Goal: Answer question/provide support: Share knowledge or assist other users

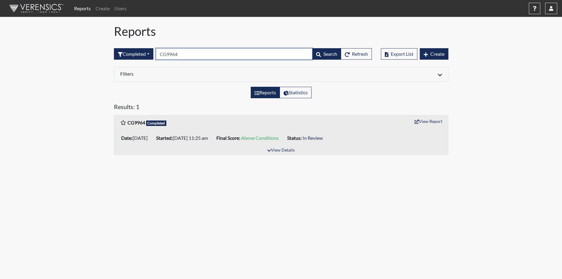
click at [181, 56] on input "CG9964" at bounding box center [234, 53] width 157 height 11
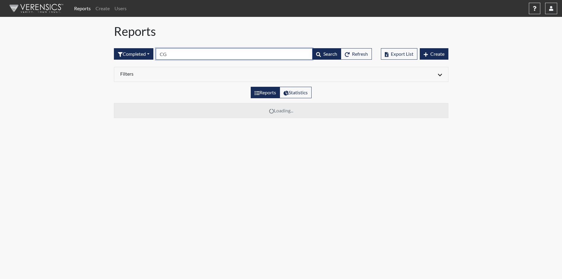
type input "C"
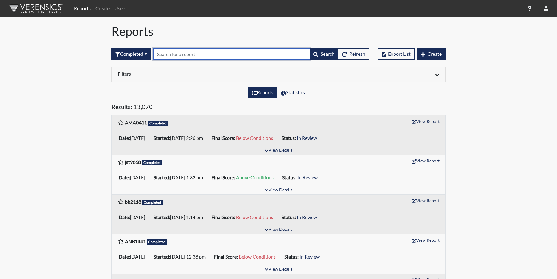
paste input "MC3682"
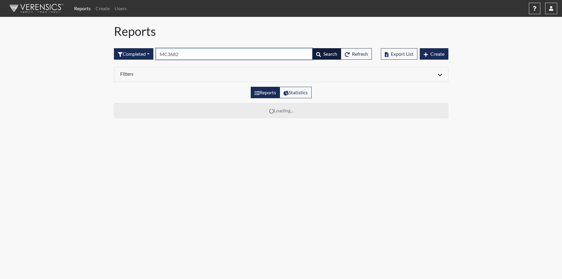
type input "MC3682"
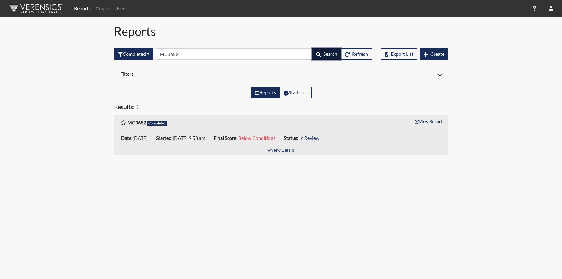
click at [318, 51] on button "Search" at bounding box center [326, 53] width 29 height 11
click at [429, 121] on button "View Report" at bounding box center [428, 121] width 33 height 9
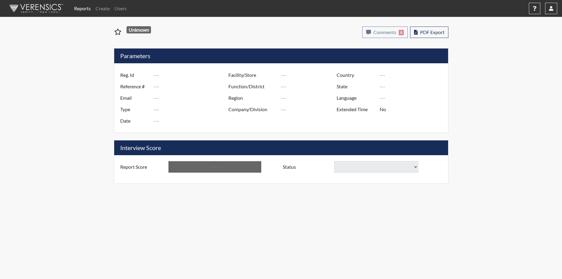
type input "MC3682"
type input "51350"
type input "---"
type input "Corrections Pre-Employment"
type input "[DATE]"
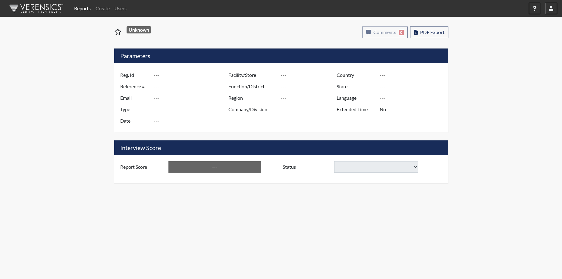
type input "GD&CP*"
type input "[GEOGRAPHIC_DATA]"
type input "[US_STATE]"
type input "English"
type input "Below Conditions"
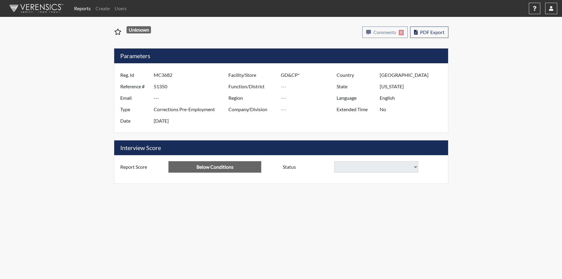
select select
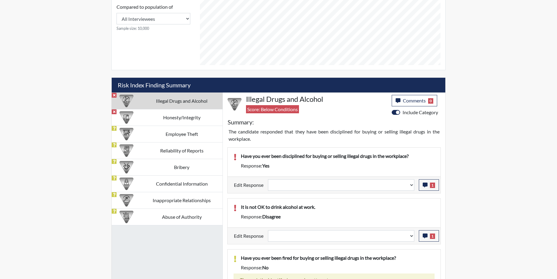
scroll to position [301, 0]
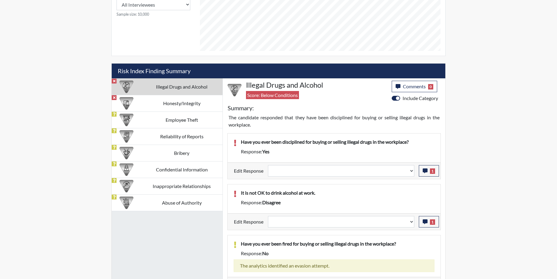
click at [172, 84] on td "Illegal Drugs and Alcohol" at bounding box center [182, 86] width 82 height 17
select select
click at [429, 169] on button "1" at bounding box center [429, 170] width 20 height 11
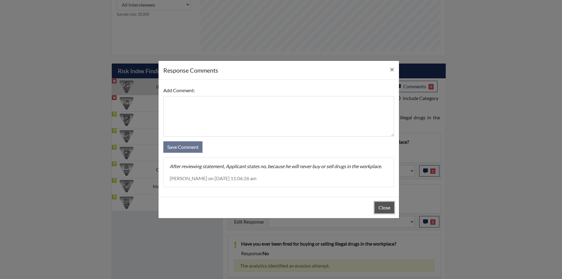
click at [390, 208] on button "Close" at bounding box center [384, 207] width 20 height 11
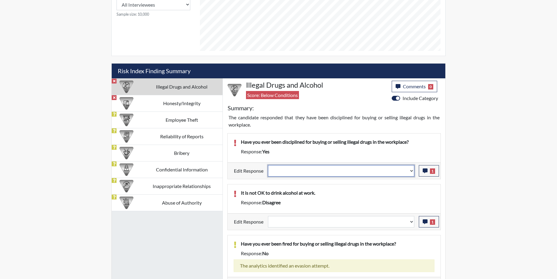
click at [411, 170] on select "Question is not relevant. Results will be updated. Reasonable explanation provi…" at bounding box center [341, 170] width 146 height 11
select select "reasonable-explanation-provided"
click at [268, 165] on select "Question is not relevant. Results will be updated. Reasonable explanation provi…" at bounding box center [341, 170] width 146 height 11
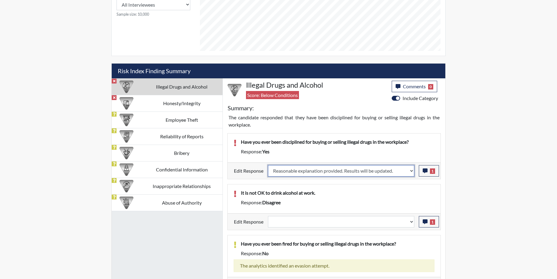
select select
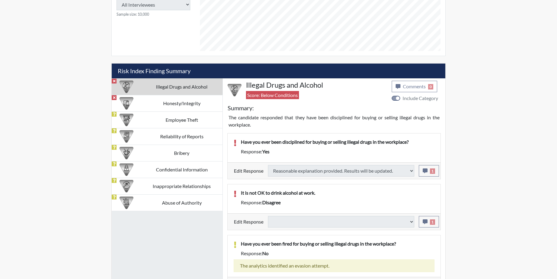
select select
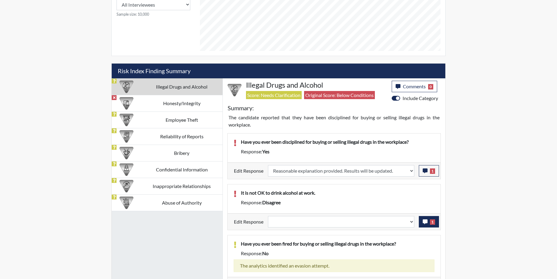
scroll to position [100, 250]
click at [423, 220] on icon "button" at bounding box center [425, 221] width 5 height 5
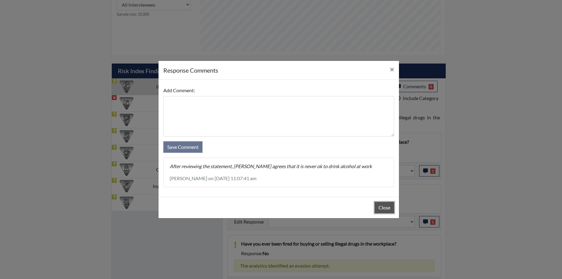
click at [379, 205] on button "Close" at bounding box center [384, 207] width 20 height 11
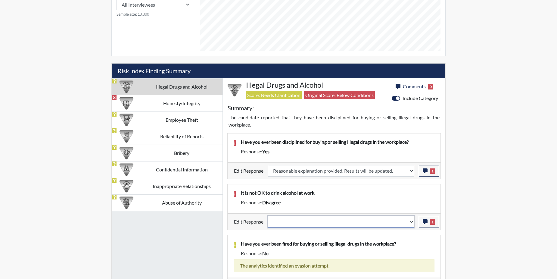
click at [411, 221] on select "Question is not relevant. Results will be updated. Reasonable explanation provi…" at bounding box center [341, 221] width 146 height 11
select select "reasonable-explanation-provided"
click at [268, 216] on select "Question is not relevant. Results will be updated. Reasonable explanation provi…" at bounding box center [341, 221] width 146 height 11
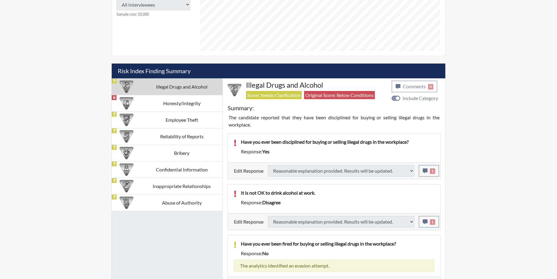
select select
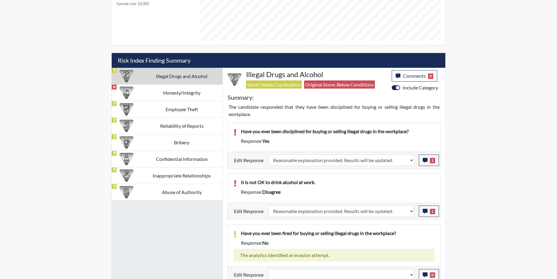
scroll to position [316, 0]
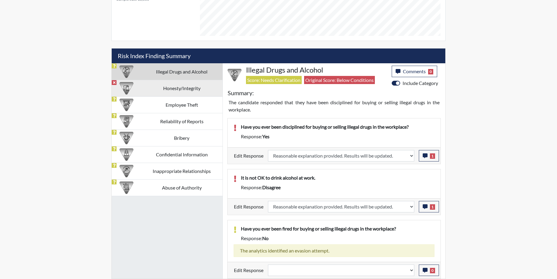
click at [143, 89] on td "Honesty/Integrity" at bounding box center [182, 88] width 82 height 17
select select
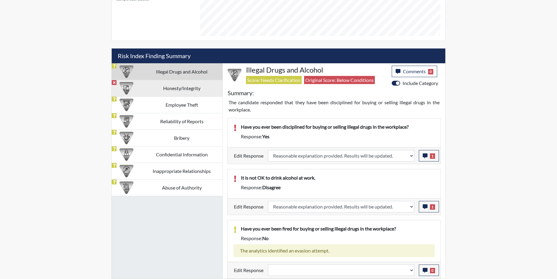
select select
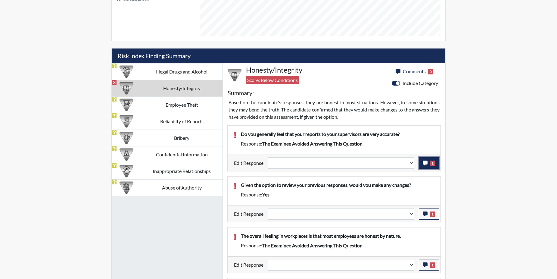
click at [423, 162] on icon "button" at bounding box center [425, 162] width 5 height 5
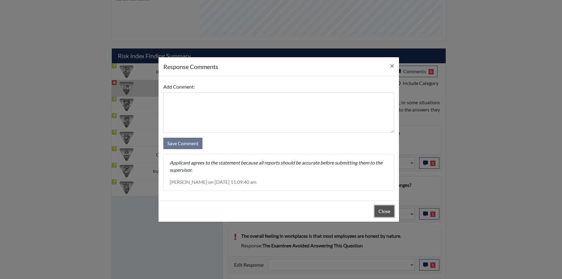
click at [381, 210] on button "Close" at bounding box center [384, 210] width 20 height 11
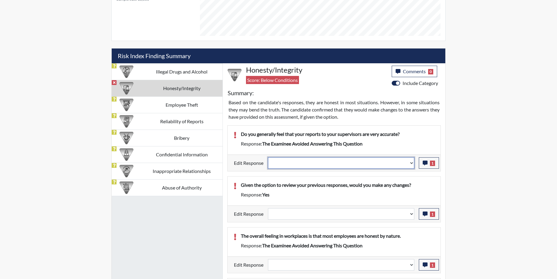
click at [410, 162] on select "Question is not relevant. Results will be updated. Reasonable explanation provi…" at bounding box center [341, 162] width 146 height 11
click at [410, 163] on select "Question is not relevant. Results will be updated. Reasonable explanation provi…" at bounding box center [341, 162] width 146 height 11
click at [412, 161] on select "Question is not relevant. Results will be updated. Reasonable explanation provi…" at bounding box center [341, 162] width 146 height 11
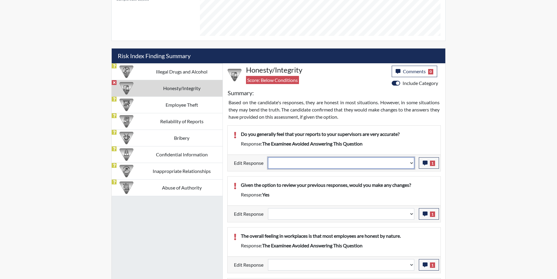
select select "reasonable-explanation-provided"
click at [268, 157] on select "Question is not relevant. Results will be updated. Reasonable explanation provi…" at bounding box center [341, 162] width 146 height 11
select select
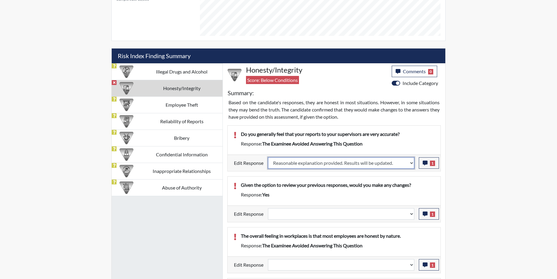
select select
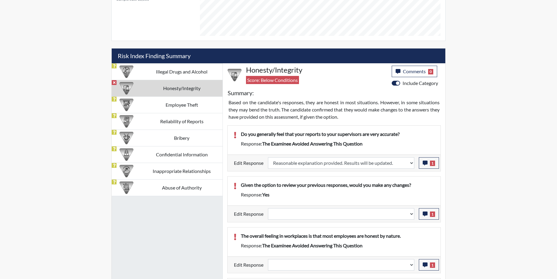
click at [400, 182] on p "Given the option to review your previous responses, would you make any changes?" at bounding box center [338, 184] width 194 height 7
select select
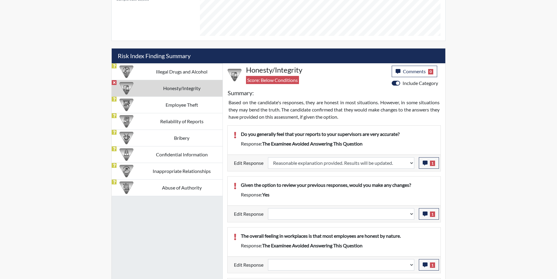
select select
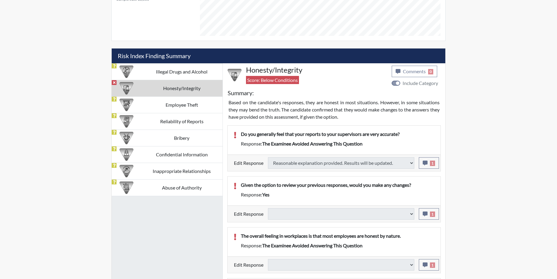
select select
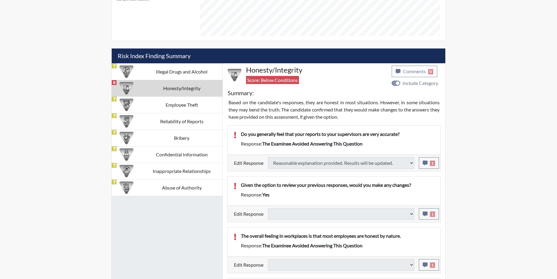
select select
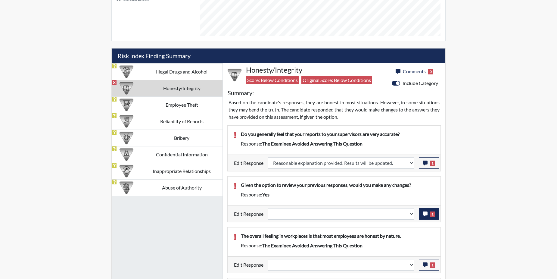
scroll to position [100, 250]
click at [423, 213] on icon "button" at bounding box center [425, 213] width 5 height 5
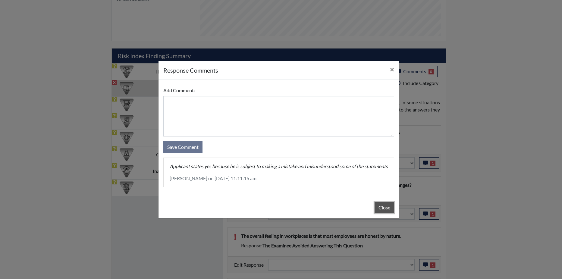
click at [385, 212] on button "Close" at bounding box center [384, 207] width 20 height 11
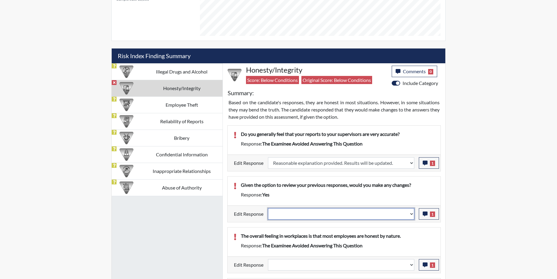
click at [412, 211] on select "Question is not relevant. Results will be updated. Reasonable explanation provi…" at bounding box center [341, 213] width 146 height 11
select select "reasonable-explanation-provided"
click at [268, 208] on select "Question is not relevant. Results will be updated. Reasonable explanation provi…" at bounding box center [341, 213] width 146 height 11
select select
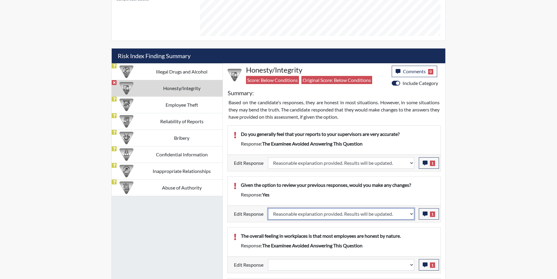
select select
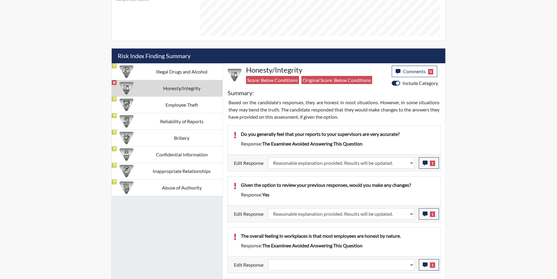
select select
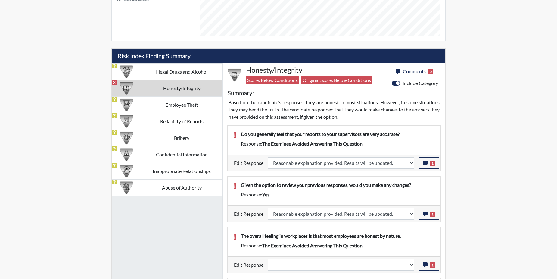
select select
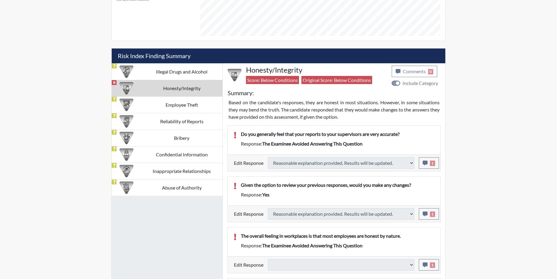
select select
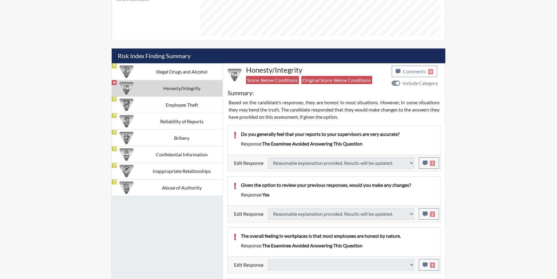
select select
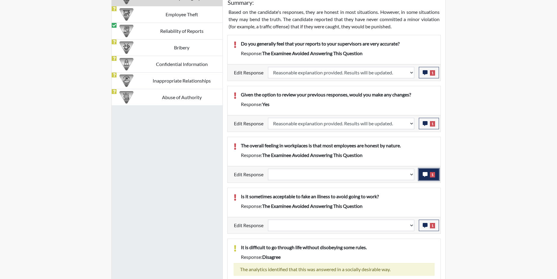
click at [422, 173] on button "1" at bounding box center [429, 174] width 20 height 11
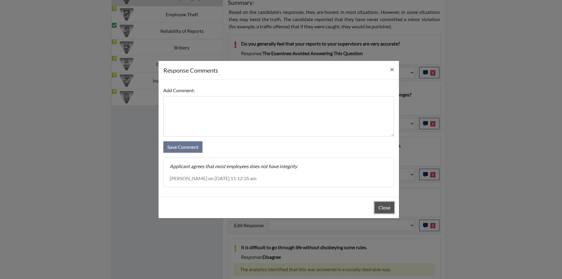
click at [383, 207] on button "Close" at bounding box center [384, 207] width 20 height 11
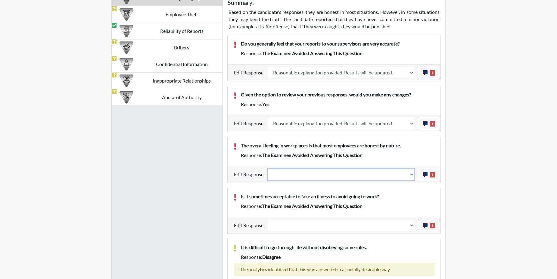
click at [412, 173] on select "Question is not relevant. Results will be updated. Reasonable explanation provi…" at bounding box center [341, 174] width 146 height 11
select select "reasonable-explanation-provided"
click at [268, 169] on select "Question is not relevant. Results will be updated. Reasonable explanation provi…" at bounding box center [341, 174] width 146 height 11
select select
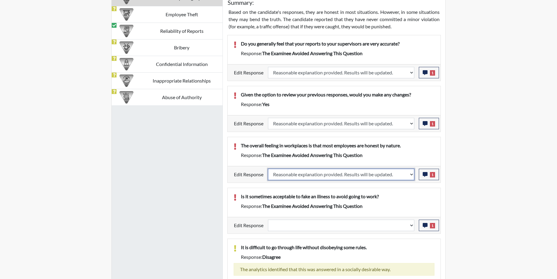
select select
click at [405, 193] on p "Is it sometimes acceptable to fake an illness to avoid going to work?" at bounding box center [338, 196] width 194 height 7
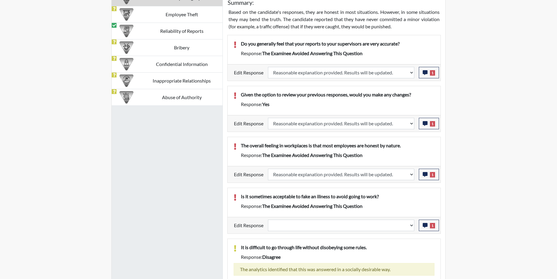
select select
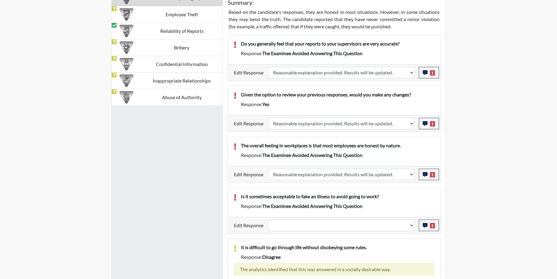
select select
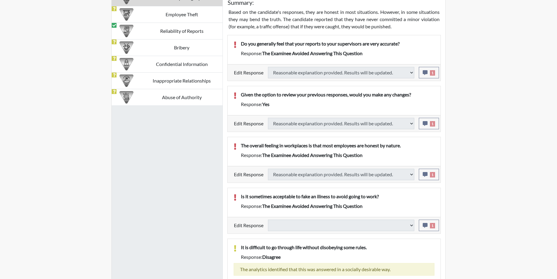
type input "Above Conditions"
select select
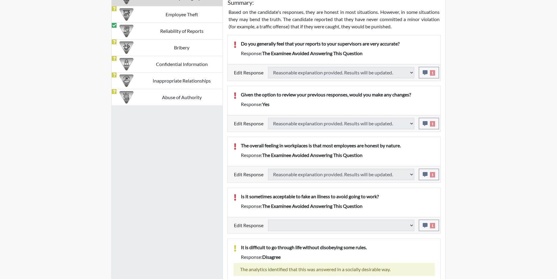
select select
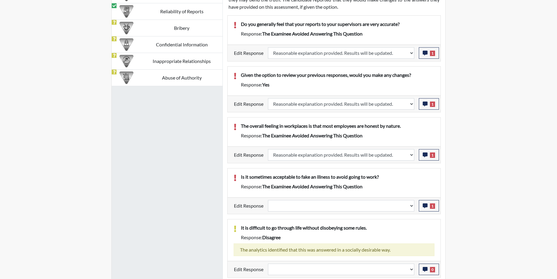
scroll to position [467, 0]
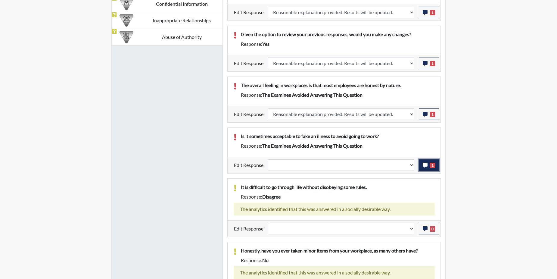
click at [421, 164] on button "1" at bounding box center [429, 164] width 20 height 11
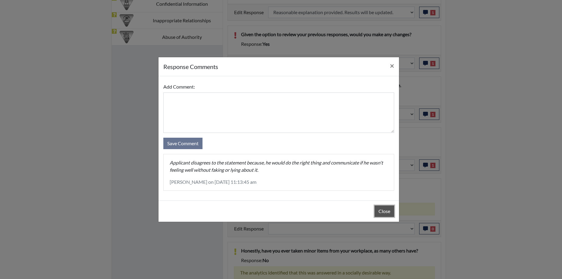
click at [380, 213] on button "Close" at bounding box center [384, 210] width 20 height 11
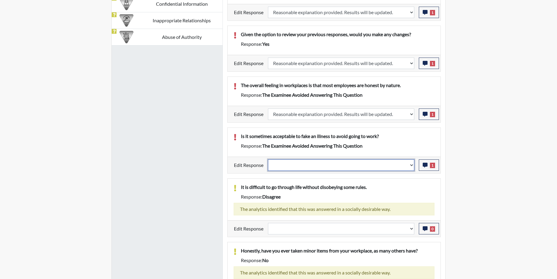
click at [411, 165] on select "Question is not relevant. Results will be updated. Reasonable explanation provi…" at bounding box center [341, 164] width 146 height 11
select select "reasonable-explanation-provided"
click at [268, 159] on select "Question is not relevant. Results will be updated. Reasonable explanation provi…" at bounding box center [341, 164] width 146 height 11
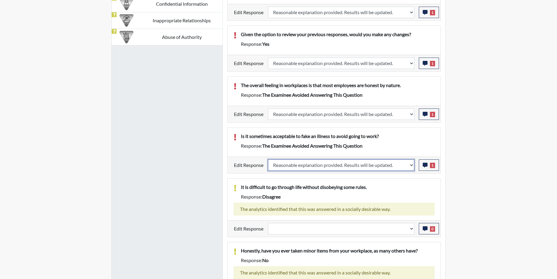
select select
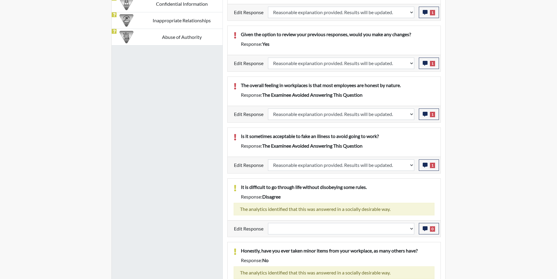
select select
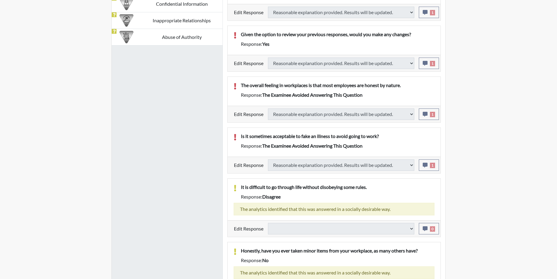
select select
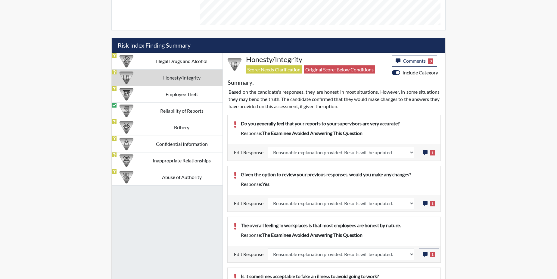
scroll to position [313, 0]
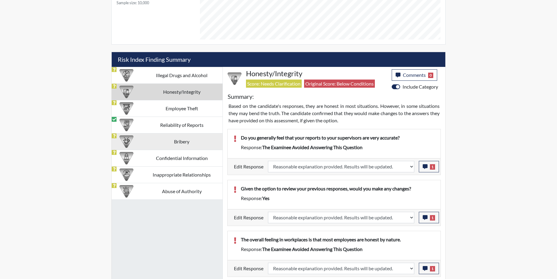
click at [171, 139] on td "Bribery" at bounding box center [182, 141] width 82 height 17
select select
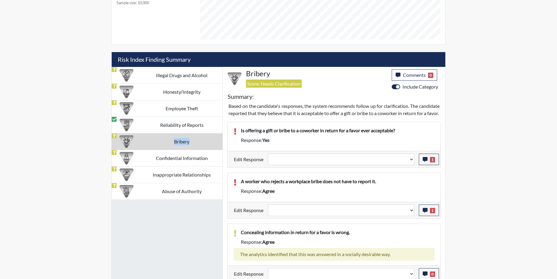
click at [171, 139] on td "Bribery" at bounding box center [182, 141] width 82 height 17
click at [425, 162] on icon "button" at bounding box center [425, 159] width 5 height 5
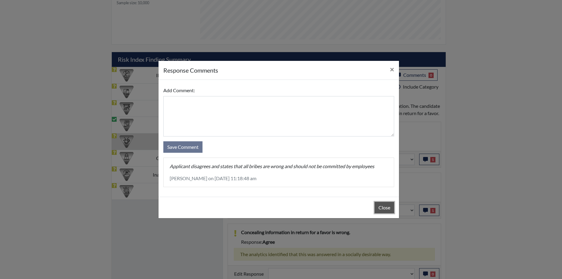
click at [380, 205] on button "Close" at bounding box center [384, 207] width 20 height 11
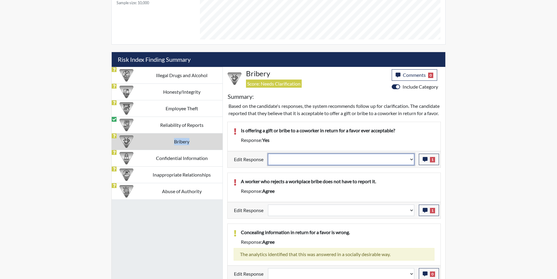
click at [411, 165] on select "Question is not relevant. Results will be updated. Reasonable explanation provi…" at bounding box center [341, 159] width 146 height 11
select select "reasonable-explanation-provided"
click at [268, 160] on select "Question is not relevant. Results will be updated. Reasonable explanation provi…" at bounding box center [341, 159] width 146 height 11
select select
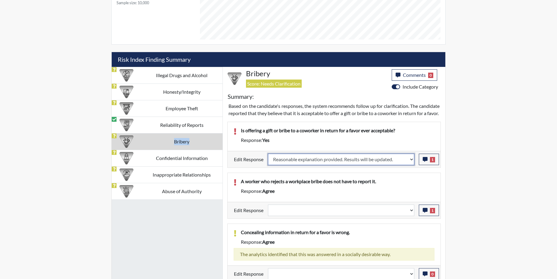
select select
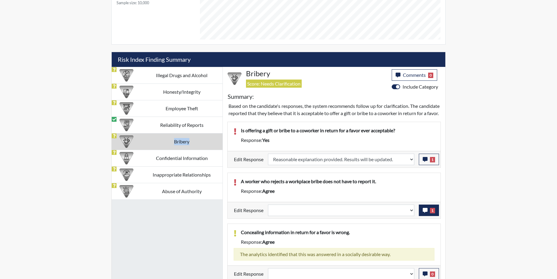
select select
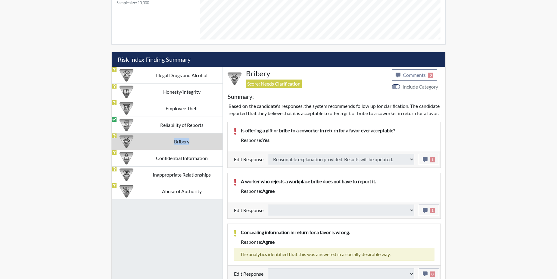
select select
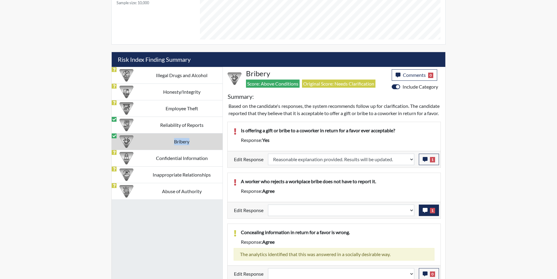
scroll to position [100, 250]
click at [426, 213] on icon "button" at bounding box center [425, 210] width 5 height 5
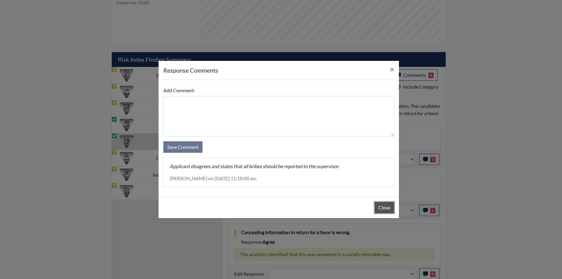
click at [385, 203] on button "Close" at bounding box center [384, 207] width 20 height 11
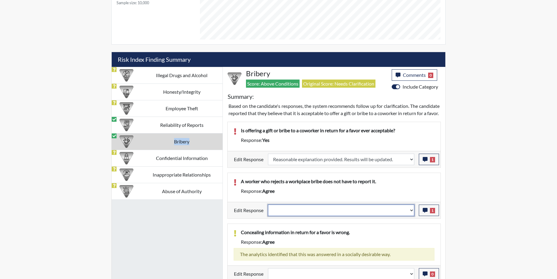
click at [412, 216] on select "Question is not relevant. Results will be updated. Reasonable explanation provi…" at bounding box center [341, 209] width 146 height 11
select select "reasonable-explanation-provided"
click at [268, 211] on select "Question is not relevant. Results will be updated. Reasonable explanation provi…" at bounding box center [341, 209] width 146 height 11
select select
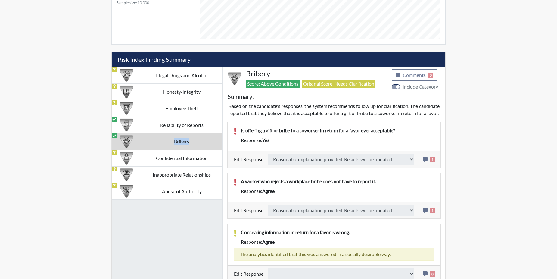
select select
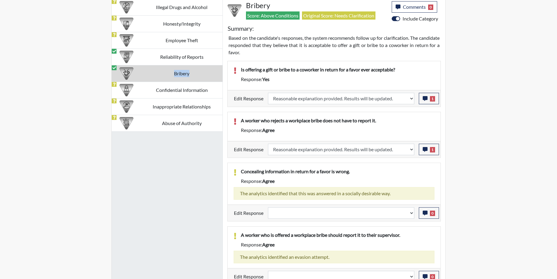
scroll to position [387, 0]
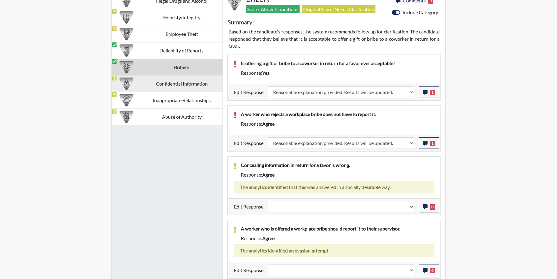
click at [147, 80] on td "Confidential Information" at bounding box center [182, 83] width 82 height 17
select select
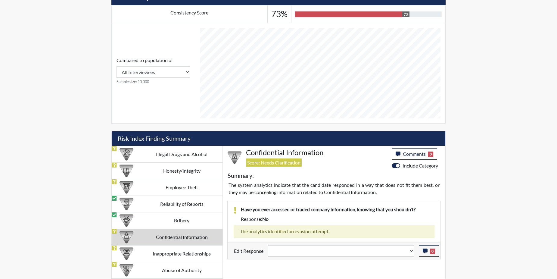
scroll to position [234, 0]
click at [147, 80] on small "Sample size: 10,000" at bounding box center [154, 82] width 74 height 6
click at [181, 236] on td "Confidential Information" at bounding box center [182, 237] width 82 height 17
click at [180, 236] on td "Confidential Information" at bounding box center [182, 237] width 82 height 17
click at [192, 253] on td "Inappropriate Relationships" at bounding box center [182, 253] width 82 height 17
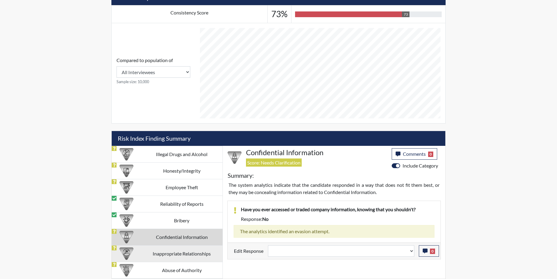
select select
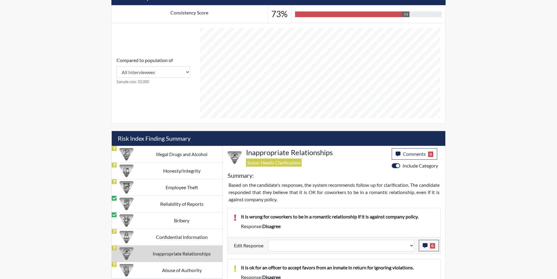
scroll to position [280, 0]
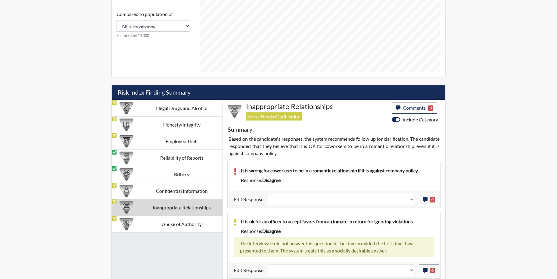
click at [159, 208] on td "Inappropriate Relationships" at bounding box center [182, 207] width 82 height 17
click at [190, 226] on td "Abuse of Authority" at bounding box center [182, 224] width 82 height 17
click at [190, 216] on td "Inappropriate Relationships" at bounding box center [182, 207] width 82 height 17
select select
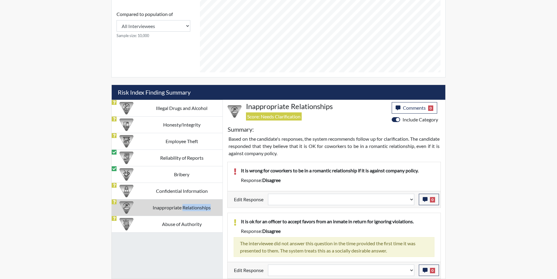
select select
click at [139, 139] on div at bounding box center [126, 141] width 29 height 16
select select
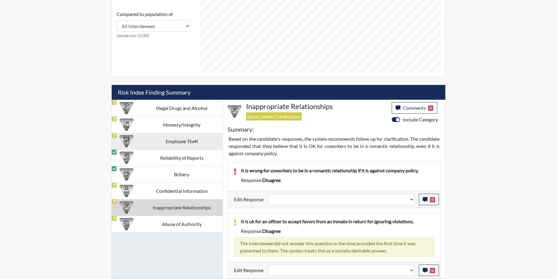
select select
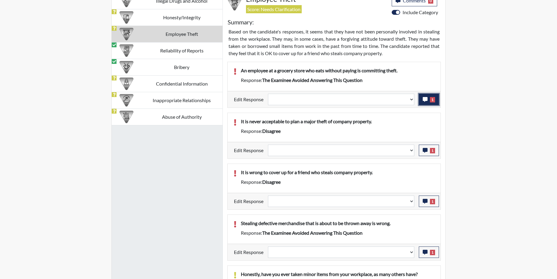
click at [428, 100] on button "1" at bounding box center [429, 99] width 20 height 11
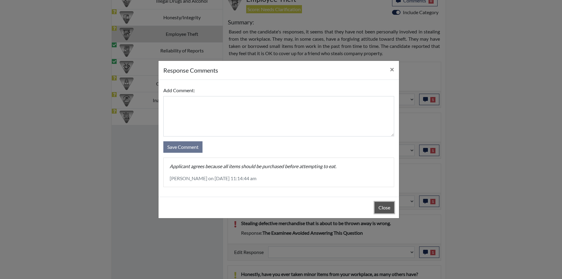
click at [379, 209] on button "Close" at bounding box center [384, 207] width 20 height 11
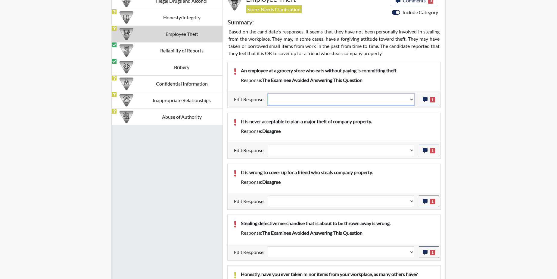
click at [410, 100] on select "Question is not relevant. Results will be updated. Reasonable explanation provi…" at bounding box center [341, 99] width 146 height 11
select select "reasonable-explanation-provided"
click at [268, 94] on select "Question is not relevant. Results will be updated. Reasonable explanation provi…" at bounding box center [341, 99] width 146 height 11
select select
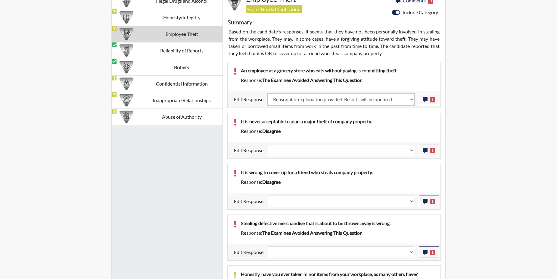
select select
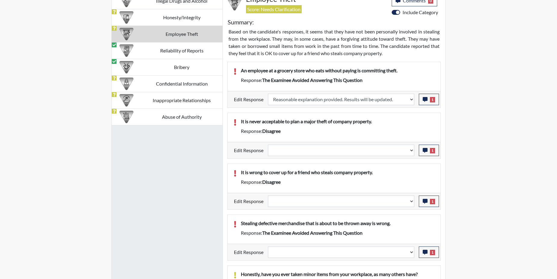
select select
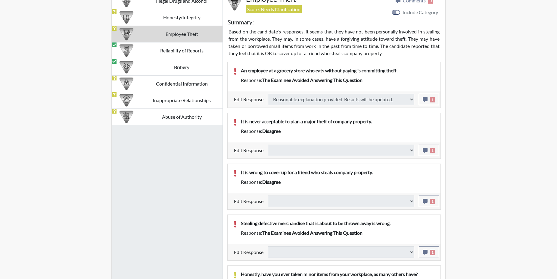
select select
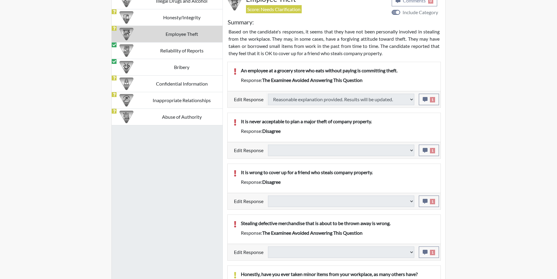
select select
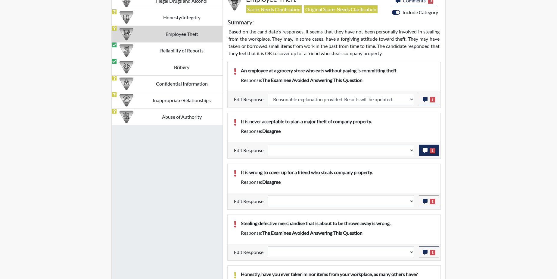
scroll to position [100, 250]
click at [428, 149] on button "1" at bounding box center [429, 150] width 20 height 11
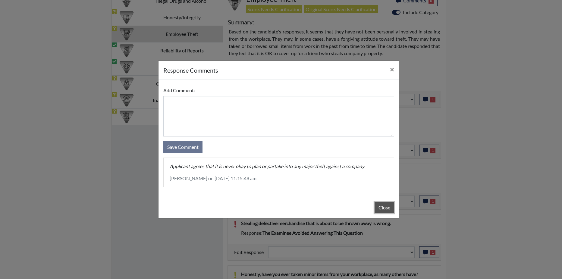
click at [375, 210] on button "Close" at bounding box center [384, 207] width 20 height 11
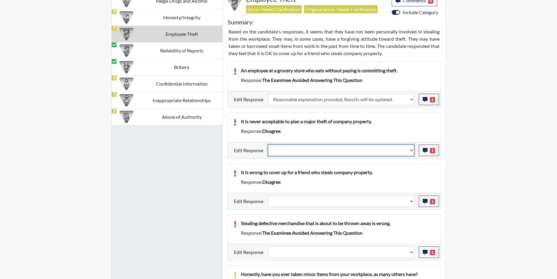
click at [411, 149] on select "Question is not relevant. Results will be updated. Reasonable explanation provi…" at bounding box center [341, 150] width 146 height 11
click at [413, 148] on select "Question is not relevant. Results will be updated. Reasonable explanation provi…" at bounding box center [341, 150] width 146 height 11
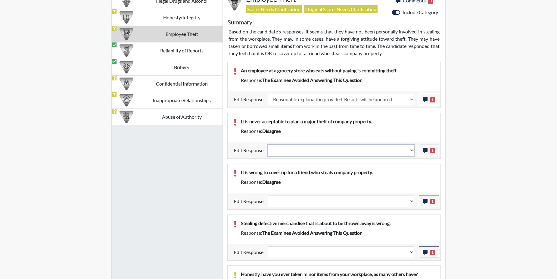
click at [413, 148] on select "Question is not relevant. Results will be updated. Reasonable explanation provi…" at bounding box center [341, 150] width 146 height 11
select select "reasonable-explanation-provided"
click at [268, 145] on select "Question is not relevant. Results will be updated. Reasonable explanation provi…" at bounding box center [341, 150] width 146 height 11
select select
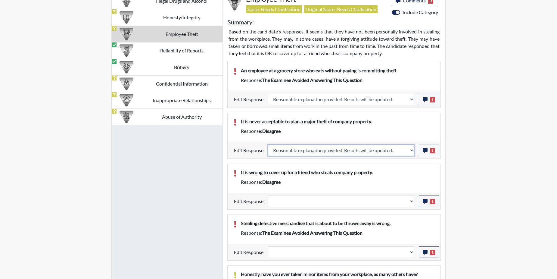
select select
click at [401, 169] on p "It is wrong to cover up for a friend who steals company property." at bounding box center [338, 172] width 194 height 7
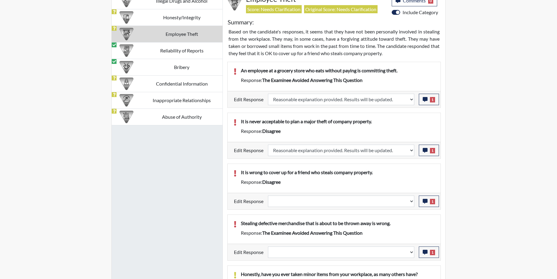
select select
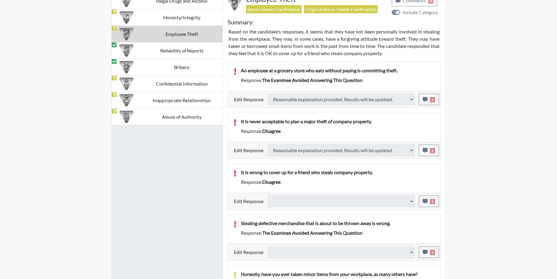
select select
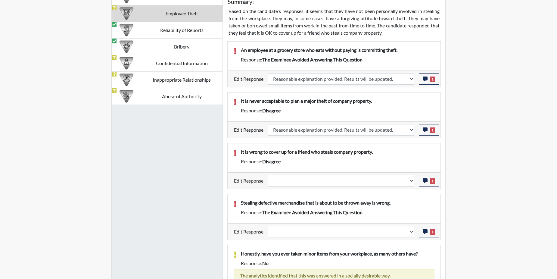
scroll to position [447, 0]
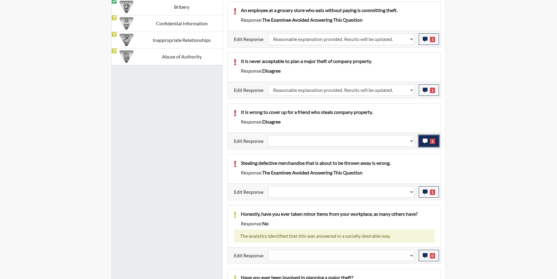
click at [422, 141] on button "1" at bounding box center [429, 140] width 20 height 11
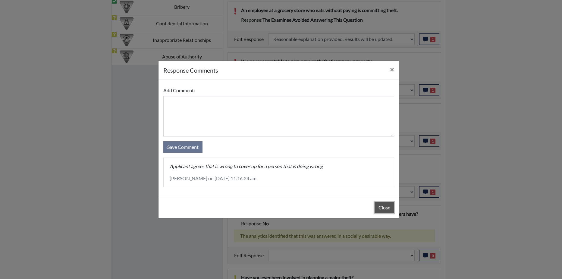
click at [383, 208] on button "Close" at bounding box center [384, 207] width 20 height 11
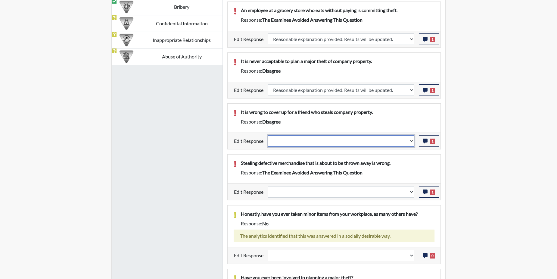
click at [411, 140] on select "Question is not relevant. Results will be updated. Reasonable explanation provi…" at bounding box center [341, 140] width 146 height 11
click at [412, 142] on select "Question is not relevant. Results will be updated. Reasonable explanation provi…" at bounding box center [341, 140] width 146 height 11
select select "reasonable-explanation-provided"
click at [268, 135] on select "Question is not relevant. Results will be updated. Reasonable explanation provi…" at bounding box center [341, 140] width 146 height 11
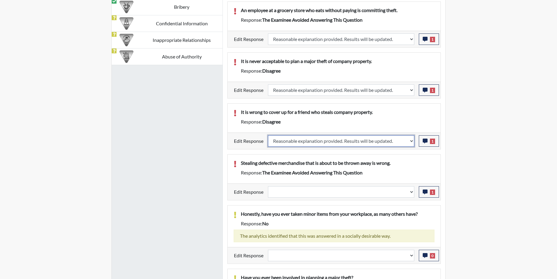
select select
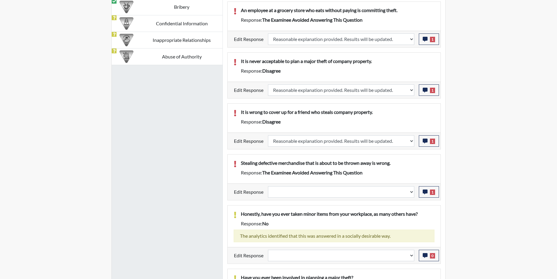
select select
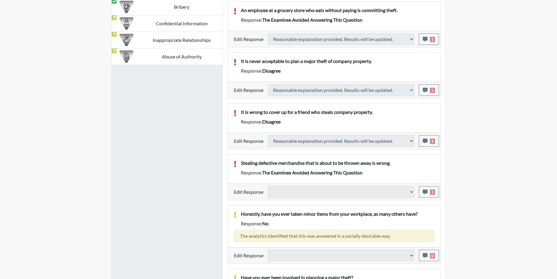
select select
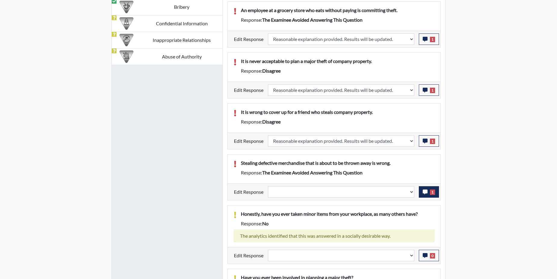
scroll to position [100, 250]
click at [423, 193] on icon "button" at bounding box center [425, 191] width 5 height 5
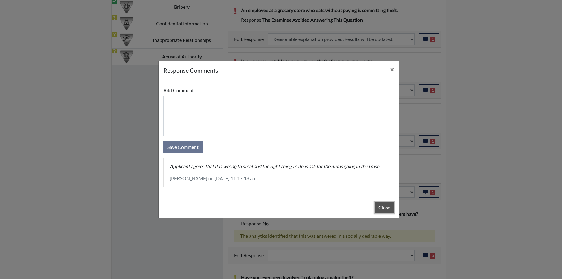
click at [378, 209] on button "Close" at bounding box center [384, 207] width 20 height 11
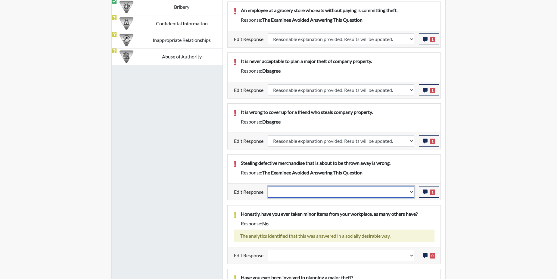
click at [411, 191] on select "Question is not relevant. Results will be updated. Reasonable explanation provi…" at bounding box center [341, 191] width 146 height 11
select select "reasonable-explanation-provided"
click at [268, 186] on select "Question is not relevant. Results will be updated. Reasonable explanation provi…" at bounding box center [341, 191] width 146 height 11
select select
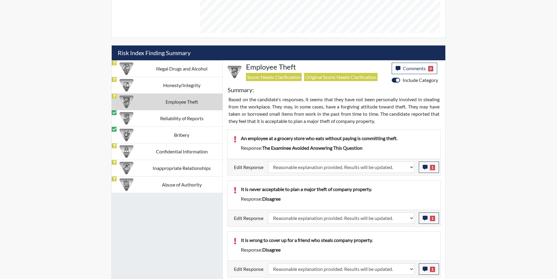
scroll to position [319, 0]
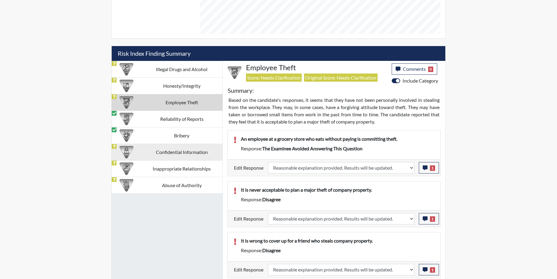
click at [163, 153] on td "Confidential Information" at bounding box center [182, 152] width 82 height 17
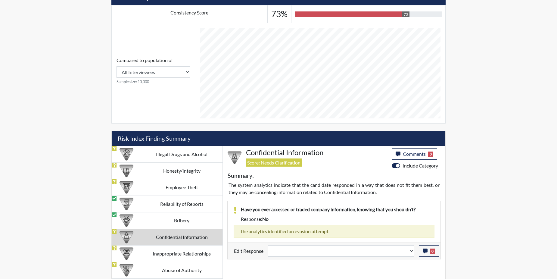
scroll to position [234, 0]
click at [154, 251] on td "Inappropriate Relationships" at bounding box center [182, 253] width 82 height 17
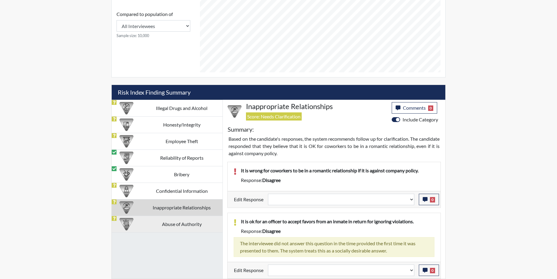
click at [169, 223] on td "Abuse of Authority" at bounding box center [182, 224] width 82 height 17
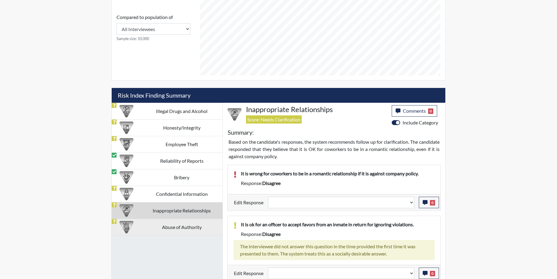
click at [169, 219] on td "Inappropriate Relationships" at bounding box center [182, 210] width 82 height 17
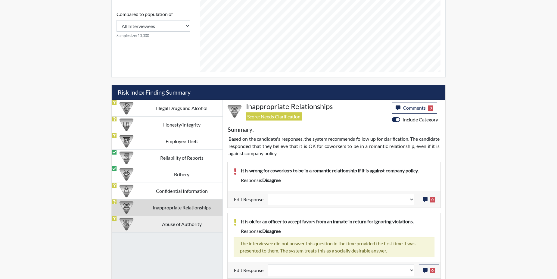
click at [161, 220] on td "Abuse of Authority" at bounding box center [182, 224] width 82 height 17
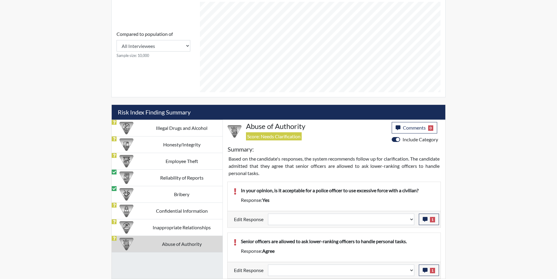
scroll to position [260, 0]
click at [422, 219] on button "1" at bounding box center [429, 218] width 20 height 11
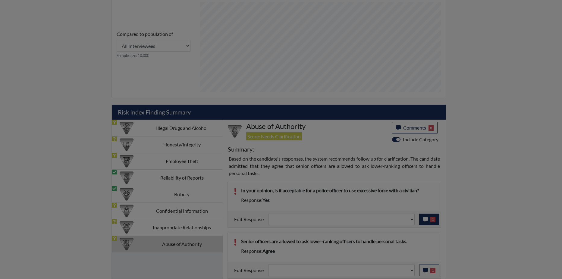
click at [422, 219] on div at bounding box center [281, 139] width 562 height 279
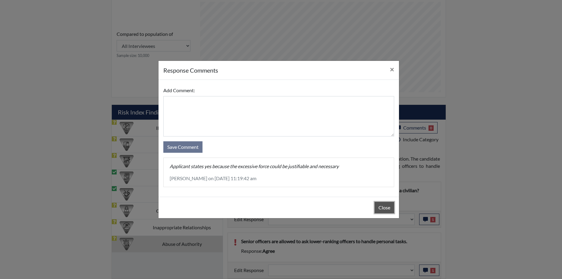
click at [376, 207] on button "Close" at bounding box center [384, 207] width 20 height 11
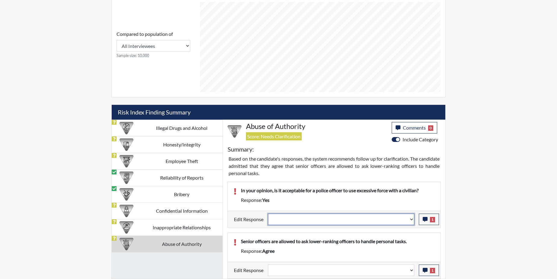
click at [411, 218] on select "Question is not relevant. Results will be updated. Reasonable explanation provi…" at bounding box center [341, 218] width 146 height 11
click at [268, 213] on select "Question is not relevant. Results will be updated. Reasonable explanation provi…" at bounding box center [341, 218] width 146 height 11
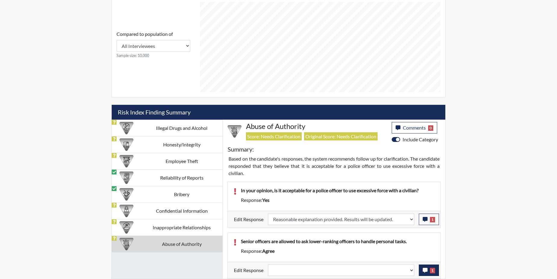
scroll to position [100, 250]
click at [424, 270] on icon "button" at bounding box center [425, 270] width 5 height 5
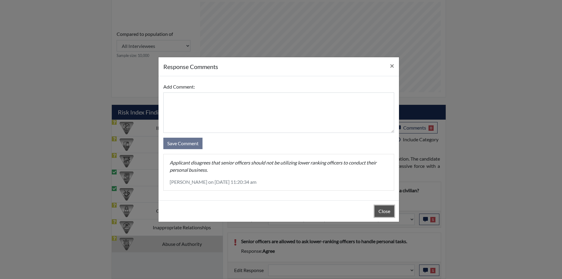
click at [384, 209] on button "Close" at bounding box center [384, 210] width 20 height 11
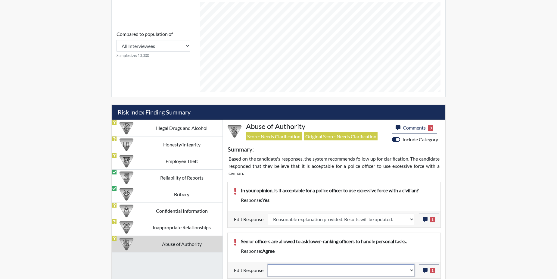
click at [409, 269] on select "Question is not relevant. Results will be updated. Reasonable explanation provi…" at bounding box center [341, 269] width 146 height 11
click at [268, 264] on select "Question is not relevant. Results will be updated. Reasonable explanation provi…" at bounding box center [341, 269] width 146 height 11
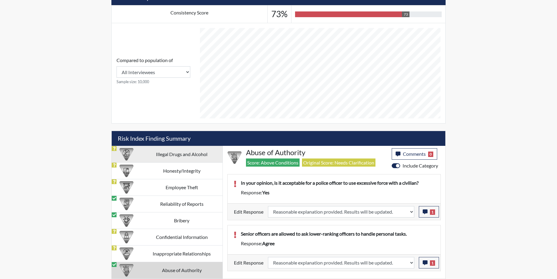
click at [141, 152] on div at bounding box center [126, 154] width 29 height 16
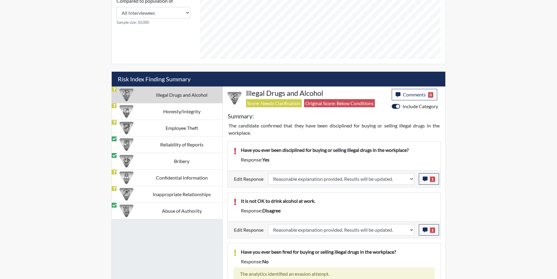
scroll to position [316, 0]
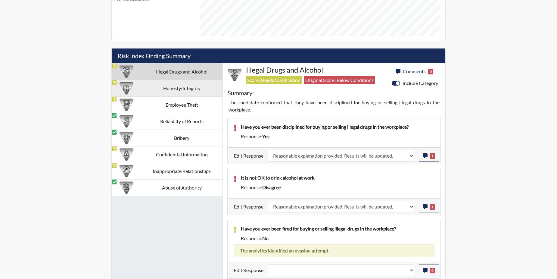
click at [178, 92] on td "Honesty/Integrity" at bounding box center [182, 88] width 82 height 17
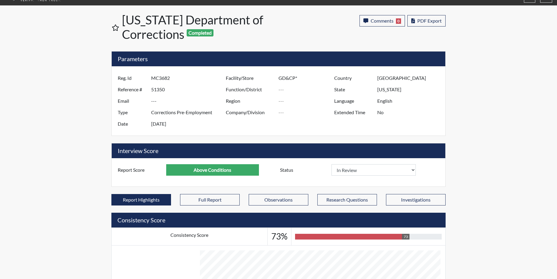
scroll to position [0, 0]
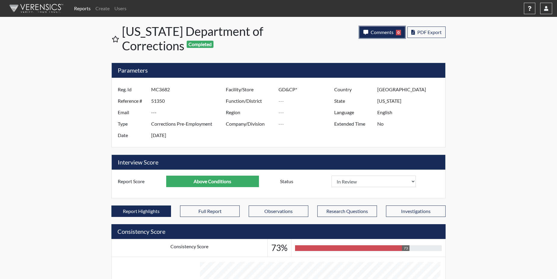
click at [376, 33] on span "Comments" at bounding box center [382, 32] width 23 height 6
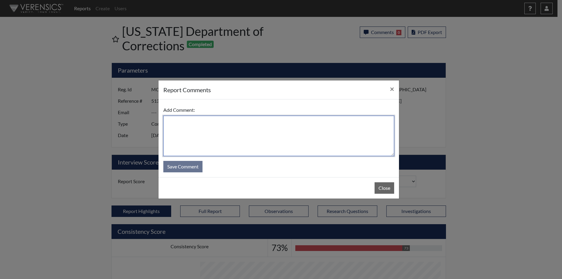
click at [215, 127] on textarea at bounding box center [278, 136] width 231 height 40
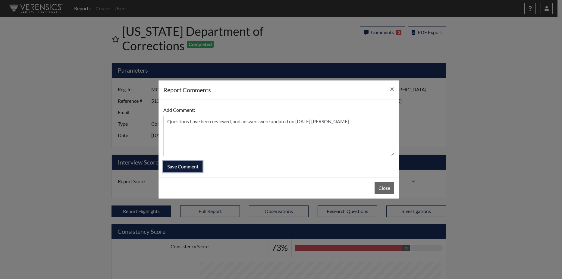
click at [190, 165] on button "Save Comment" at bounding box center [182, 166] width 39 height 11
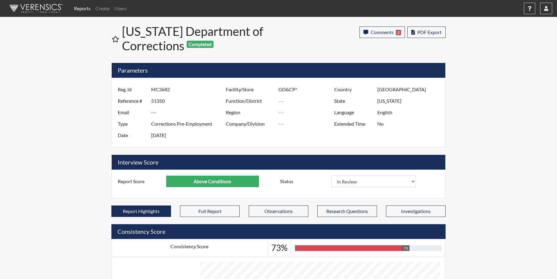
scroll to position [100, 250]
click at [382, 36] on button "Comments 2" at bounding box center [381, 31] width 45 height 11
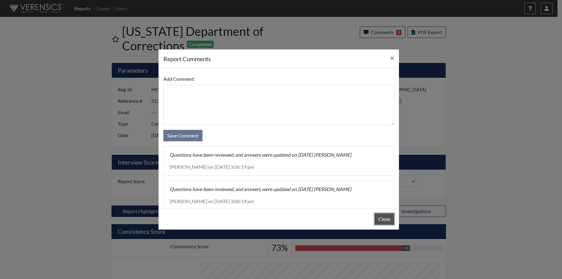
click at [382, 215] on button "Close" at bounding box center [384, 218] width 20 height 11
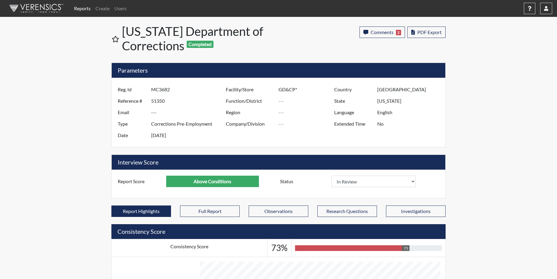
click at [78, 9] on link "Reports" at bounding box center [82, 8] width 21 height 12
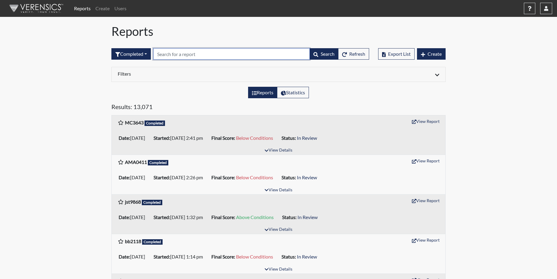
click at [165, 52] on input "text" at bounding box center [231, 53] width 157 height 11
paste input "MC3643"
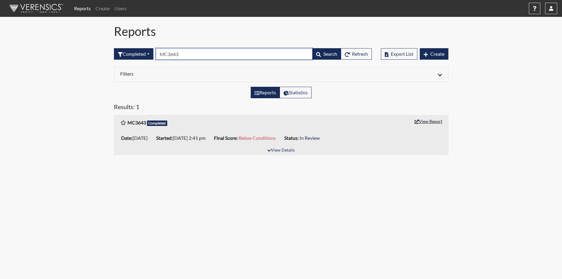
type input "MC3643"
click at [422, 119] on button "View Report" at bounding box center [428, 121] width 33 height 9
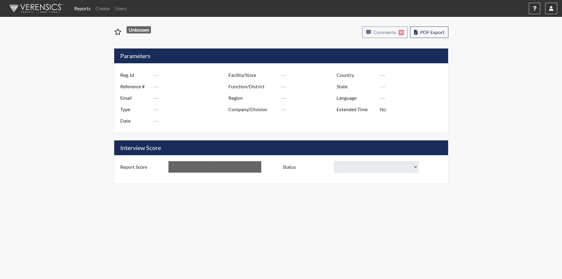
type input "MC3643"
type input "51373"
type input "---"
type input "Corrections Pre-Employment"
type input "[DATE]"
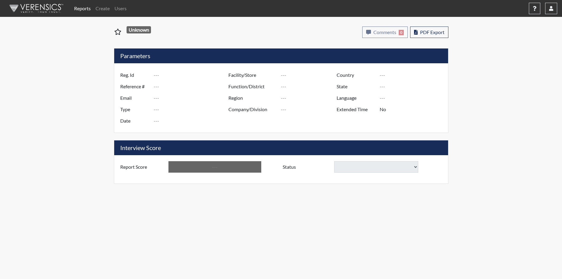
type input "GD&CP*"
type input "[GEOGRAPHIC_DATA]"
type input "[US_STATE]"
type input "English"
type input "Below Conditions"
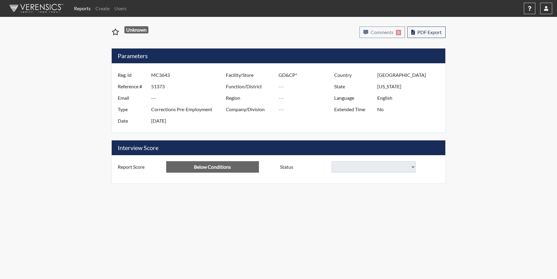
select select
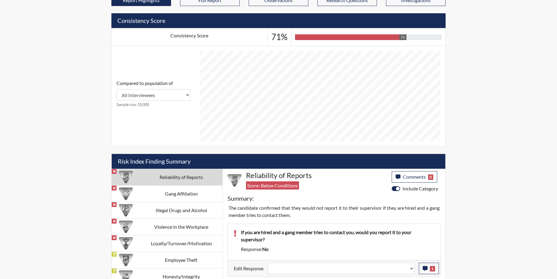
scroll to position [241, 0]
